Goal: Information Seeking & Learning: Learn about a topic

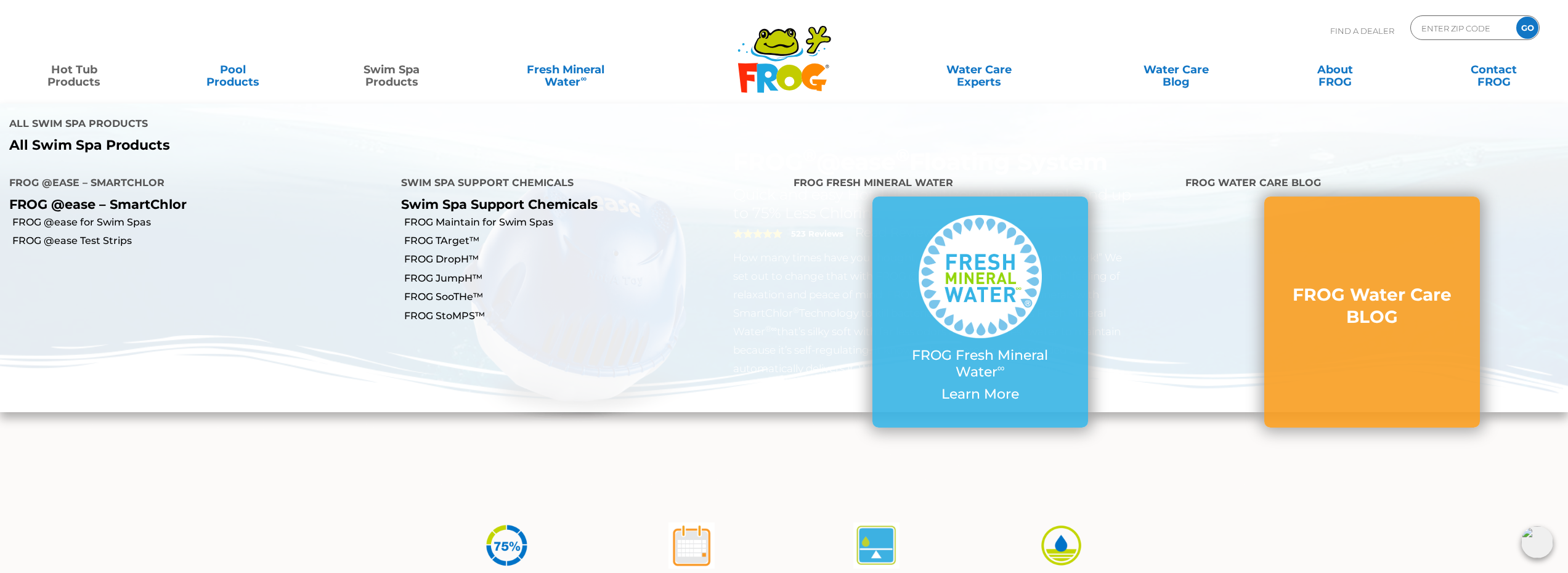
click at [393, 80] on link "Swim Spa Products" at bounding box center [391, 69] width 123 height 25
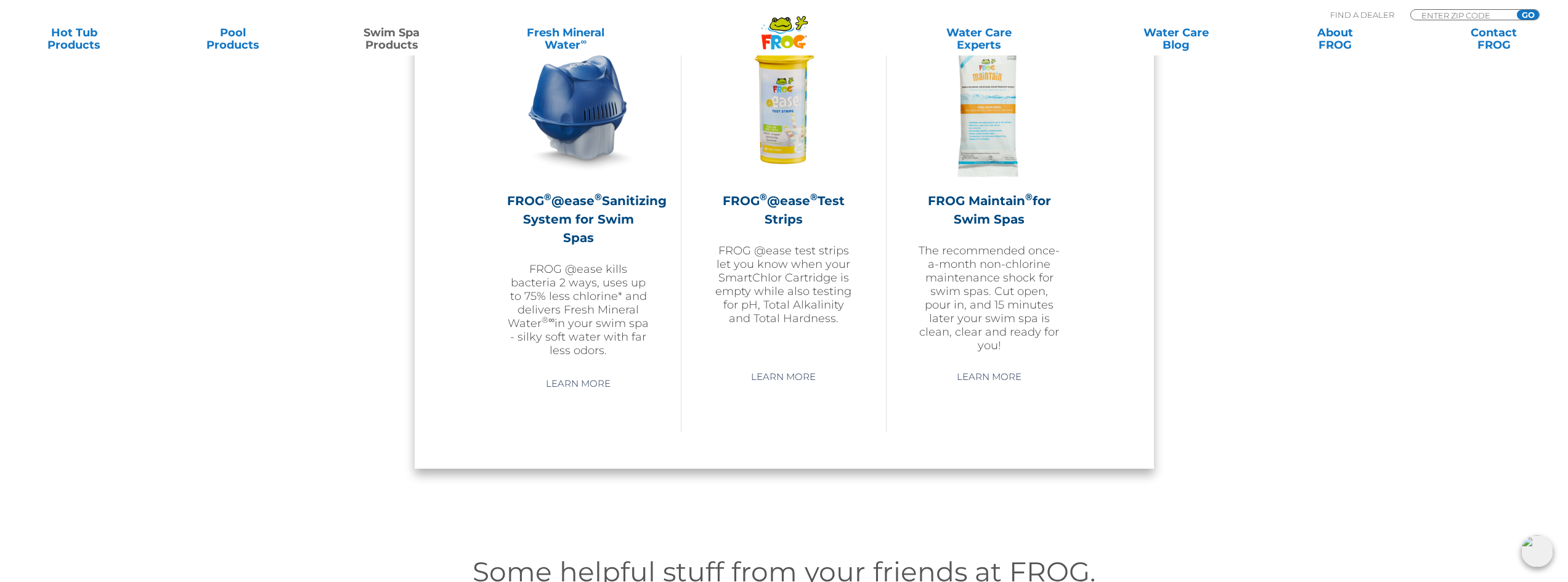
scroll to position [1261, 0]
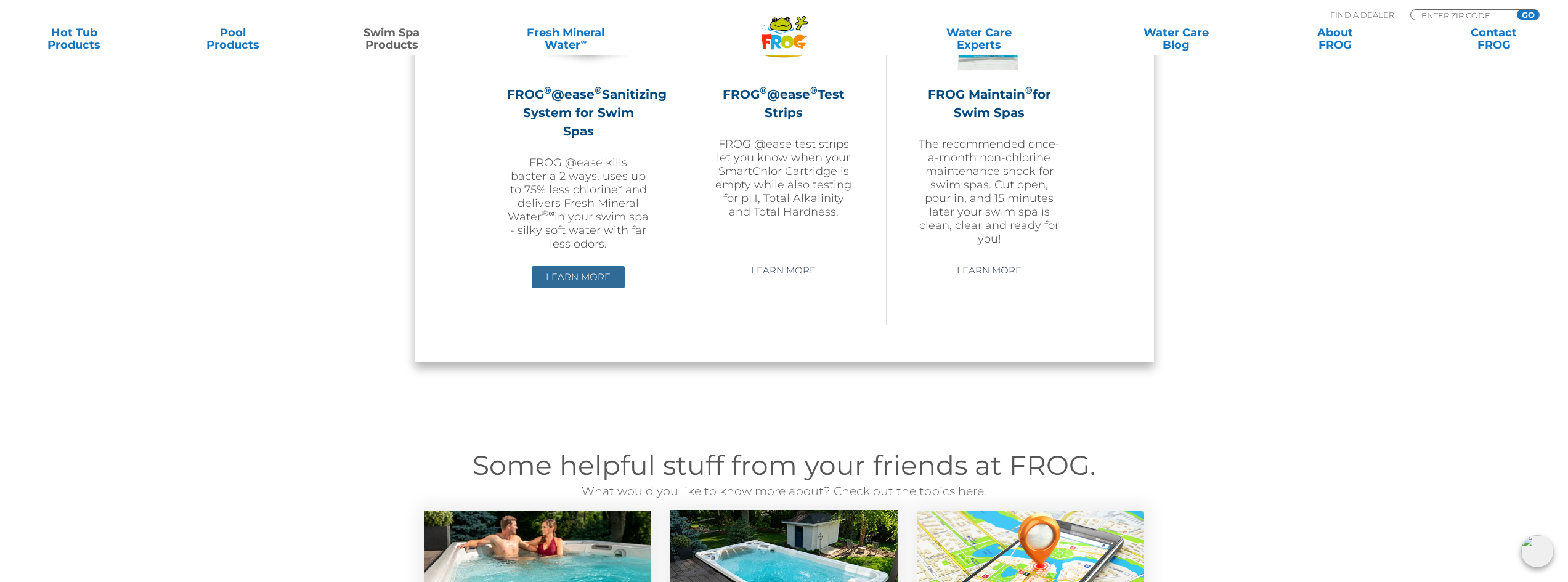
click at [569, 274] on link "Learn More" at bounding box center [578, 277] width 93 height 22
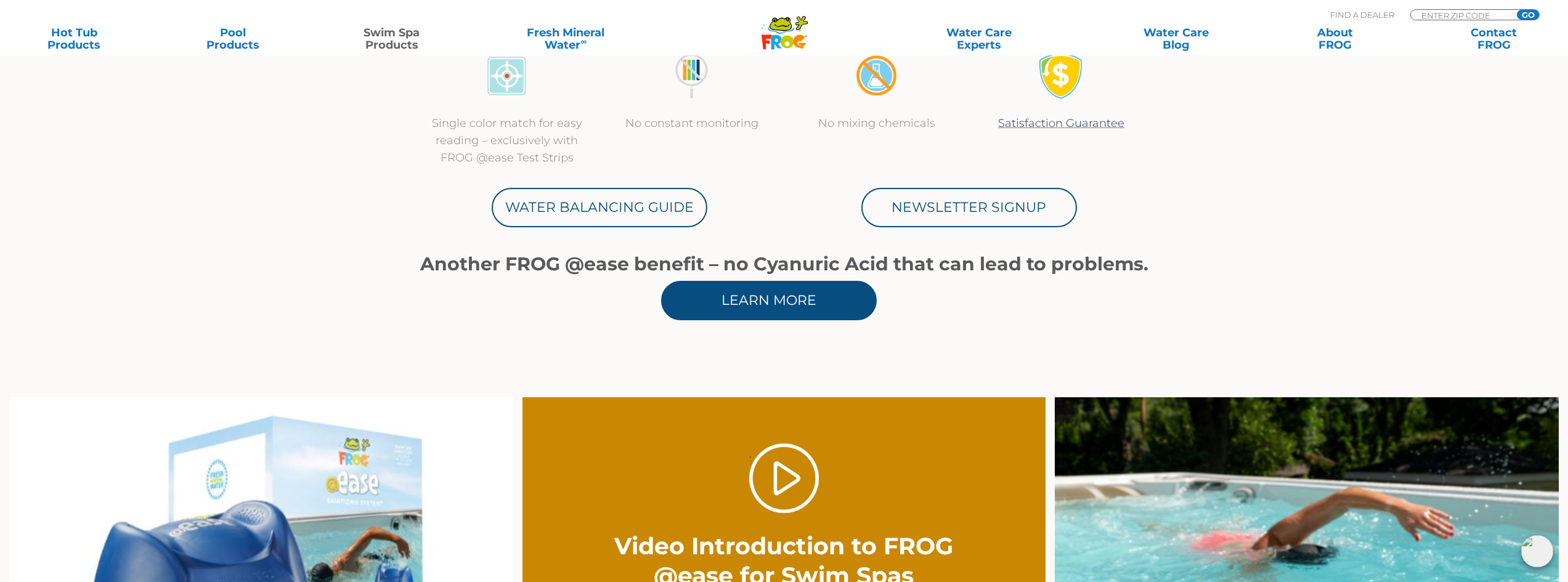
scroll to position [616, 0]
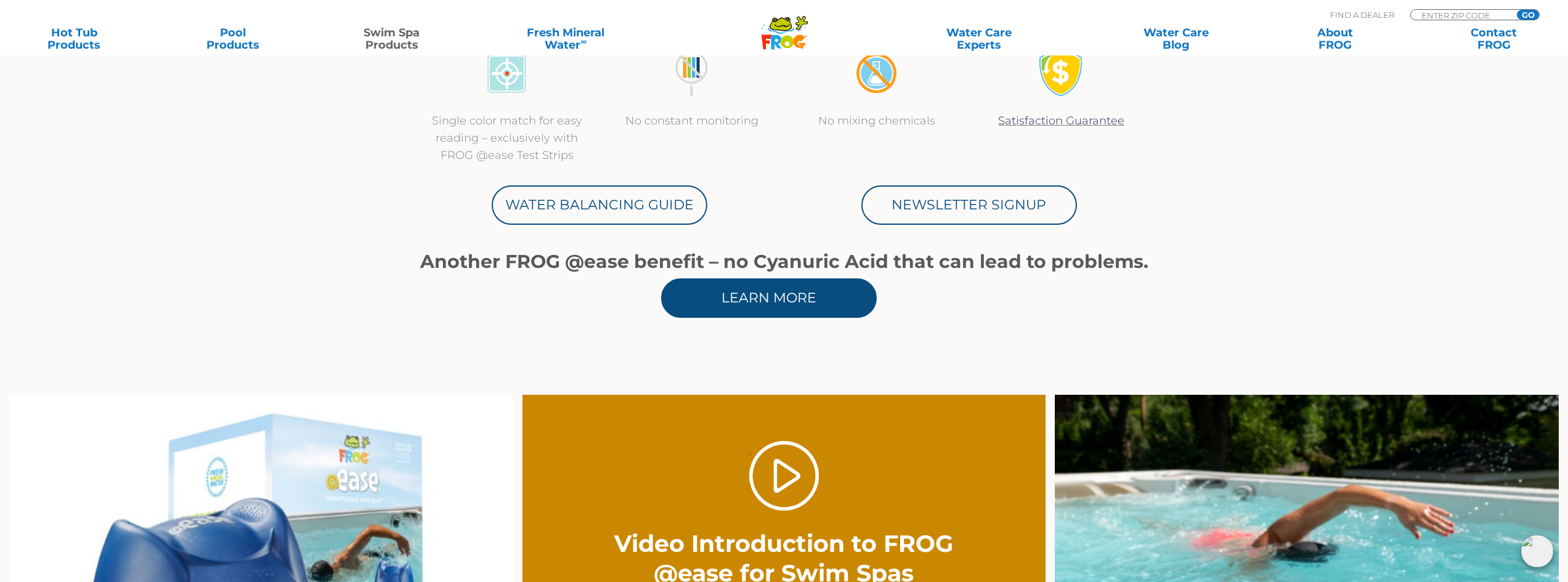
click at [764, 305] on link "Learn More" at bounding box center [769, 298] width 216 height 40
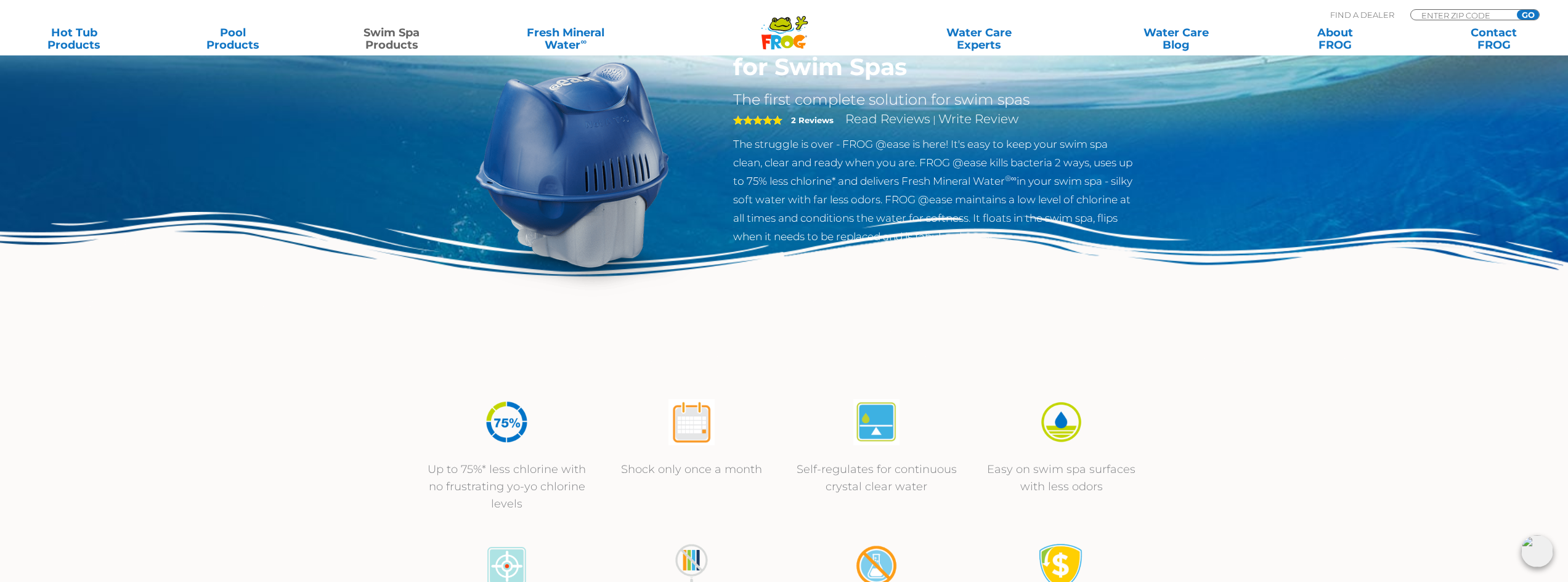
scroll to position [61, 0]
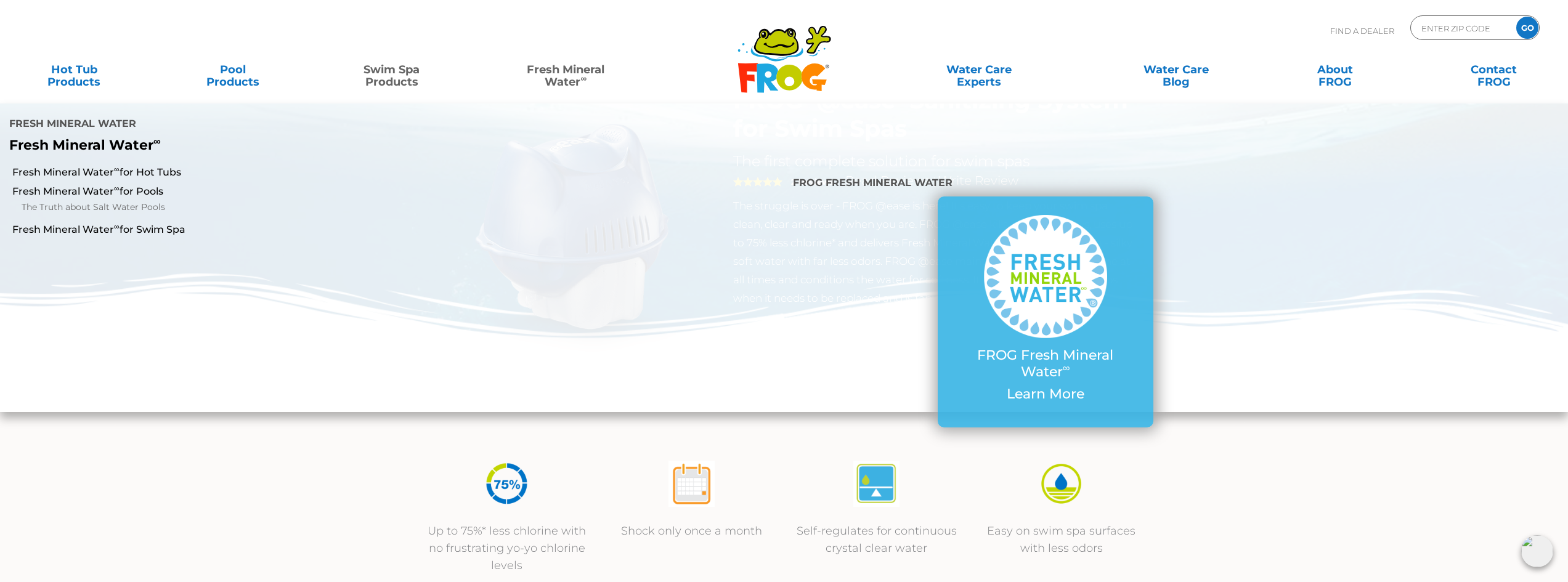
click at [574, 78] on link "Fresh Mineral Water ∞" at bounding box center [566, 69] width 154 height 25
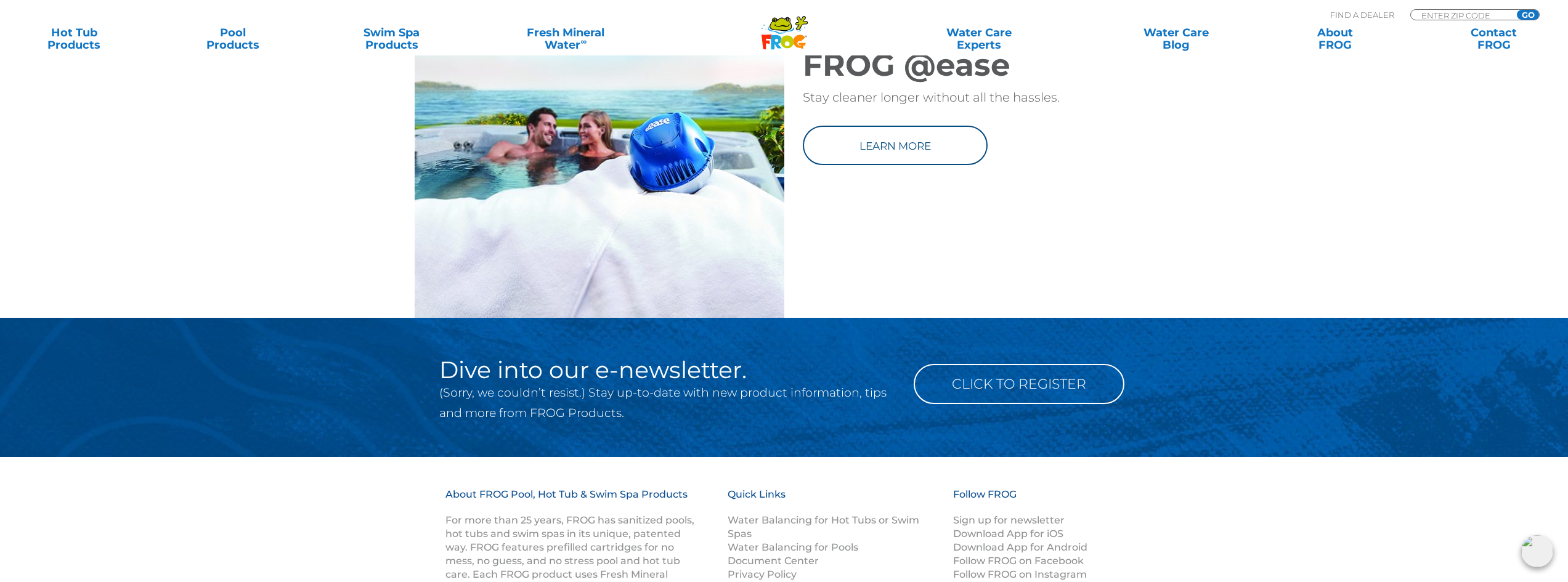
scroll to position [1786, 0]
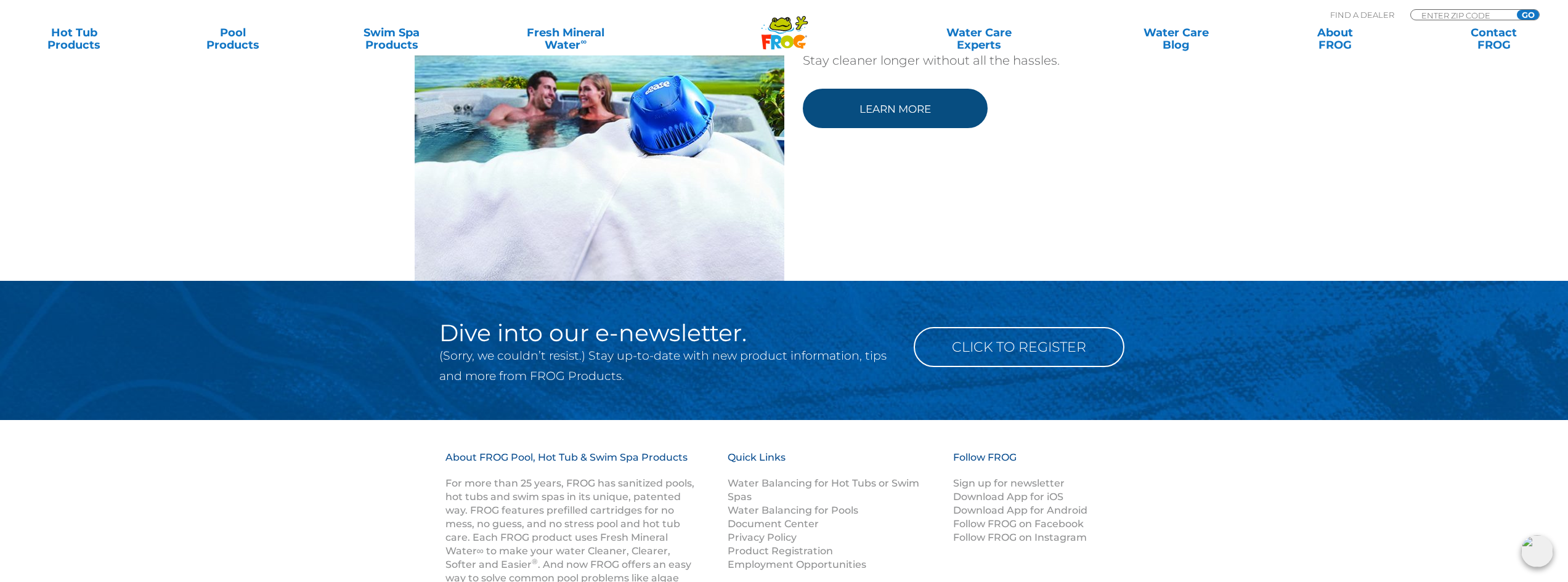
click at [895, 126] on link "Learn more" at bounding box center [895, 108] width 185 height 40
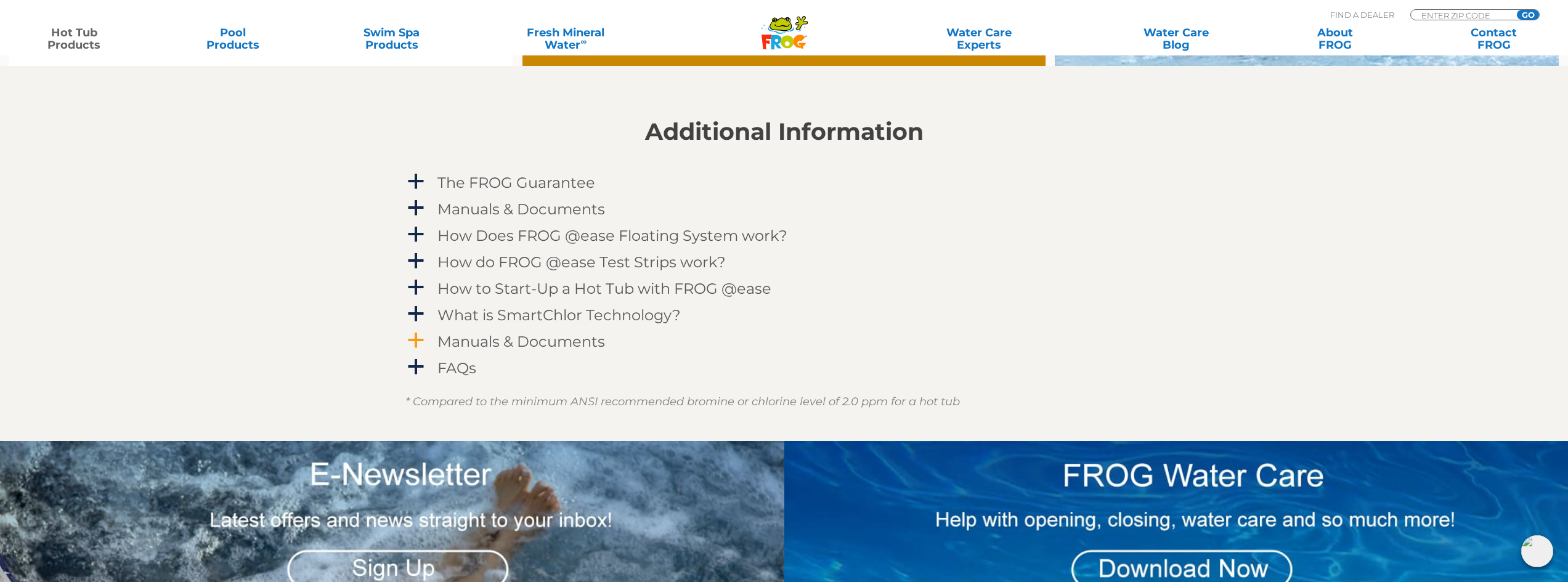
scroll to position [1416, 0]
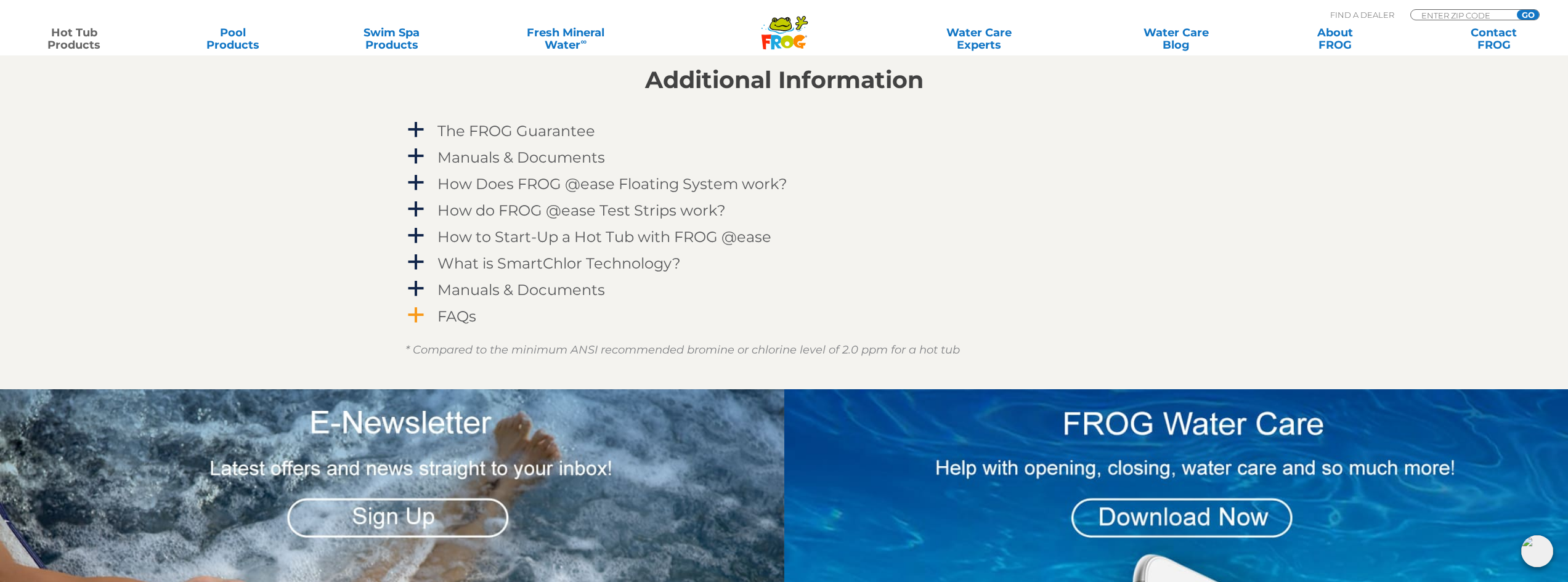
click at [435, 313] on div "FAQs" at bounding box center [757, 316] width 645 height 22
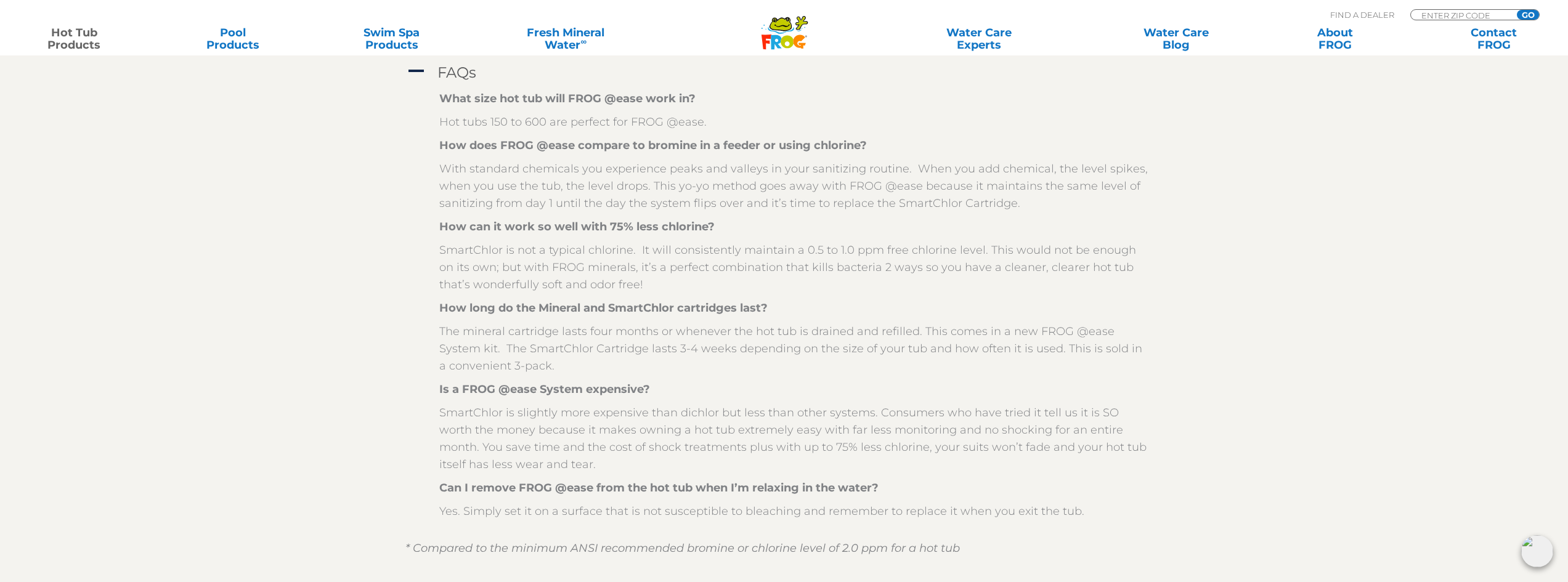
scroll to position [1663, 0]
click at [1485, 40] on link "Contact FROG" at bounding box center [1494, 38] width 123 height 25
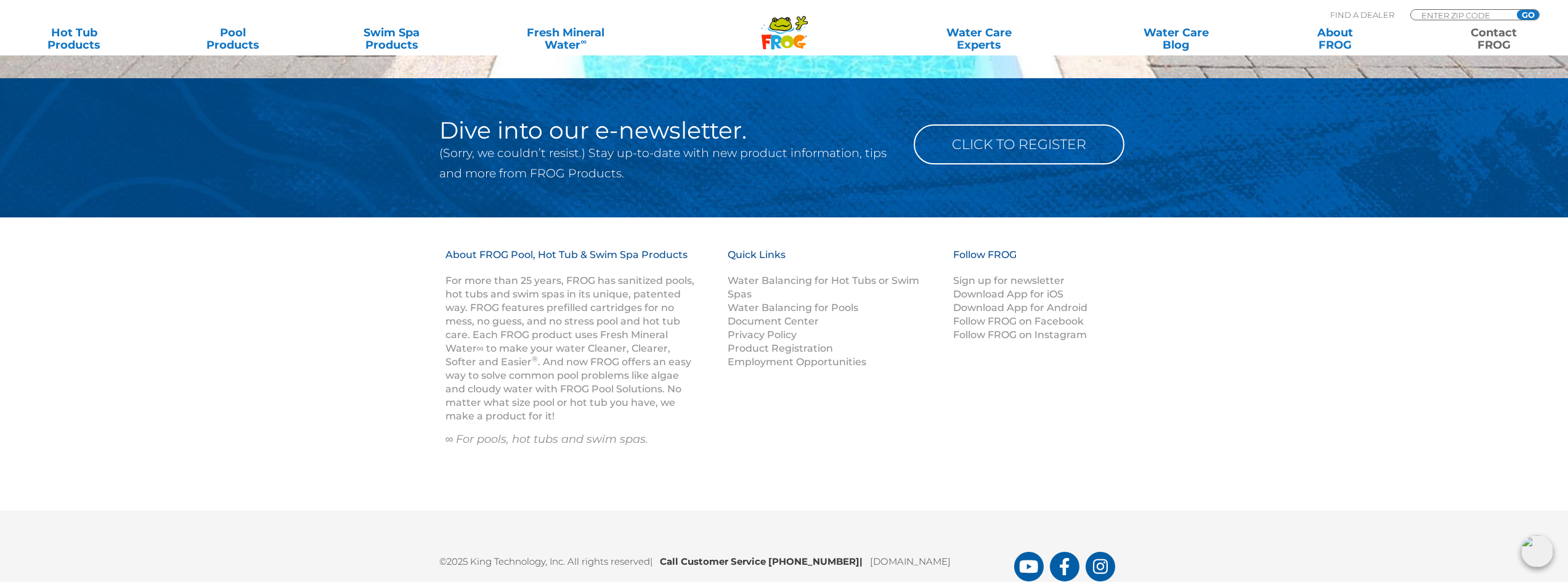
scroll to position [1885, 0]
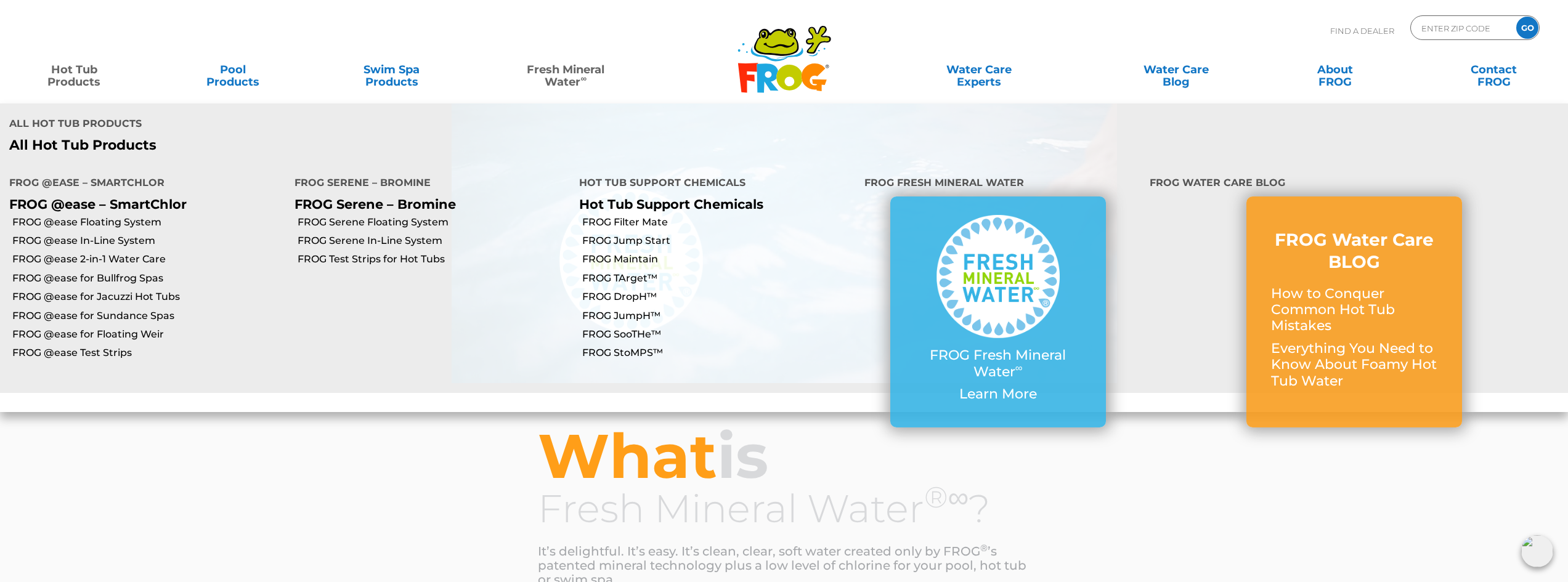
click at [83, 75] on link "Hot Tub Products" at bounding box center [73, 69] width 123 height 25
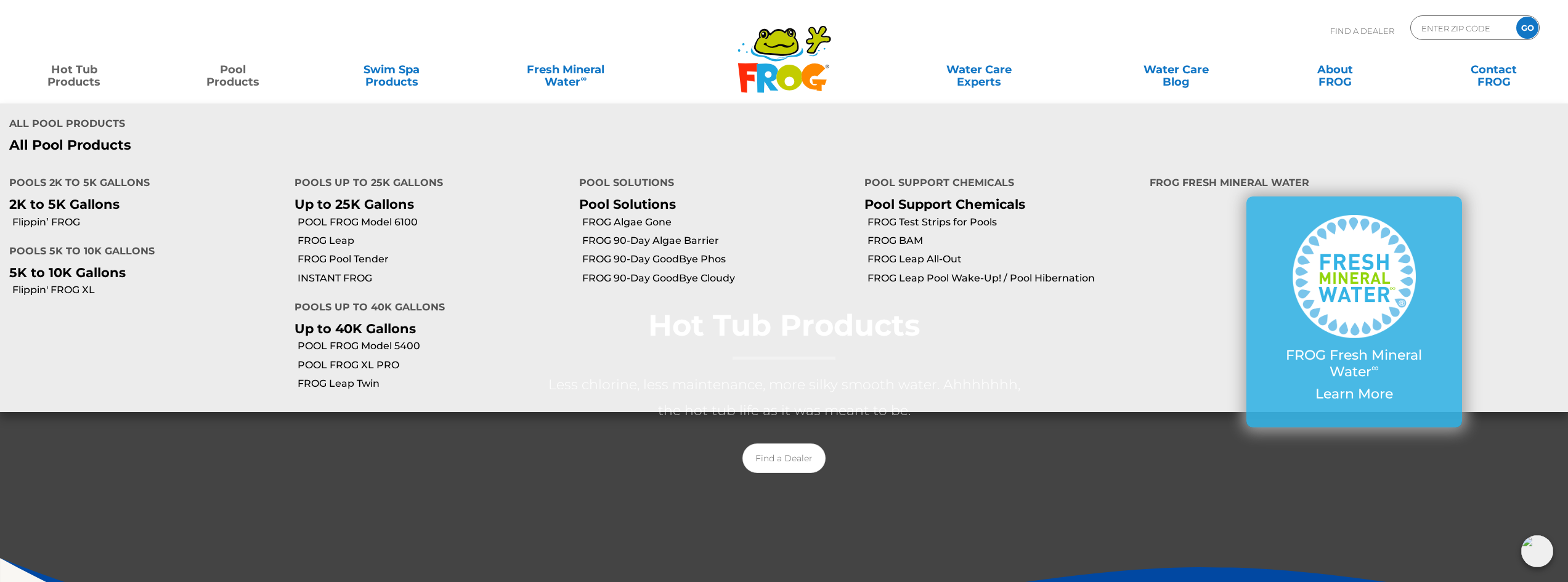
click at [217, 72] on link "Pool Products" at bounding box center [233, 69] width 123 height 25
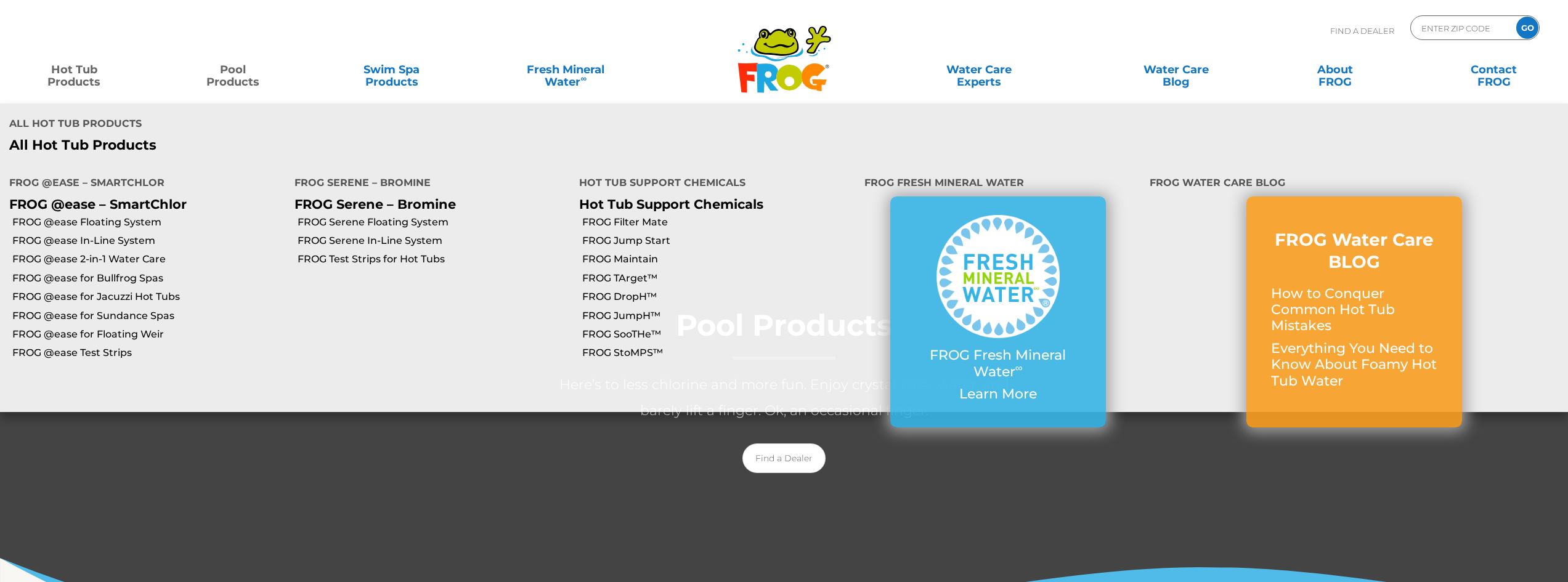
click at [91, 78] on link "Hot Tub Products" at bounding box center [73, 69] width 123 height 25
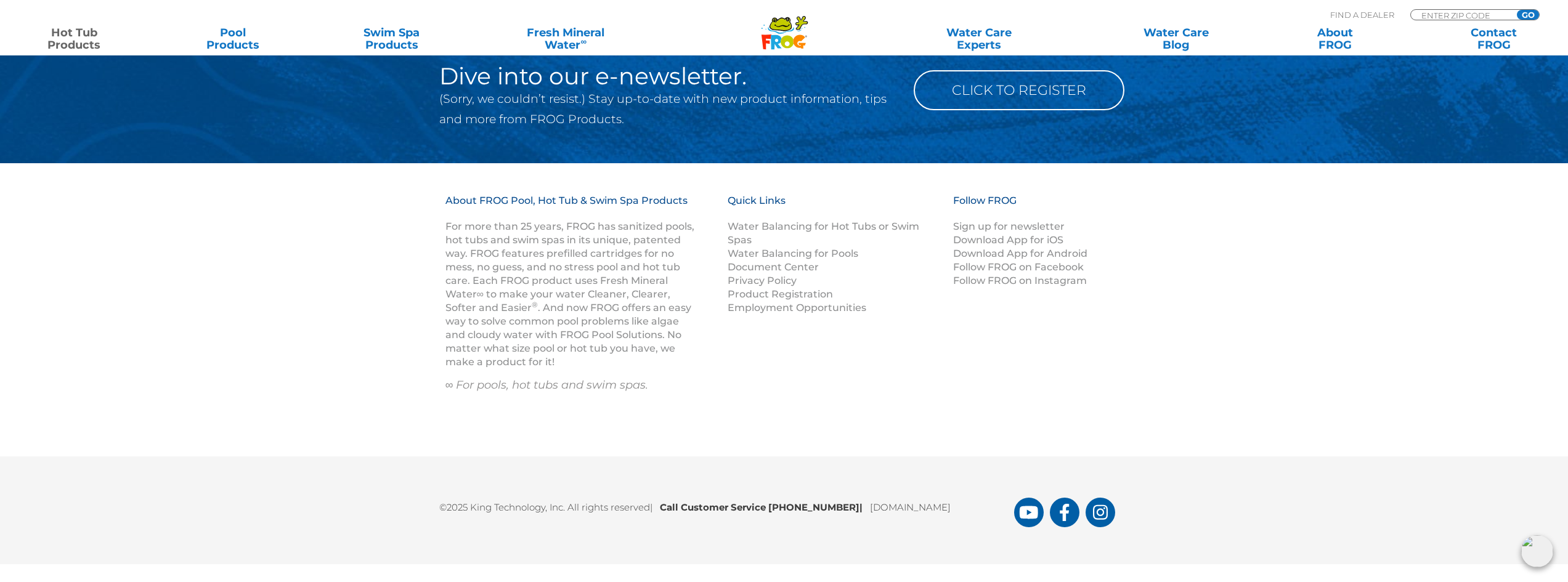
scroll to position [4074, 0]
